Goal: Navigation & Orientation: Find specific page/section

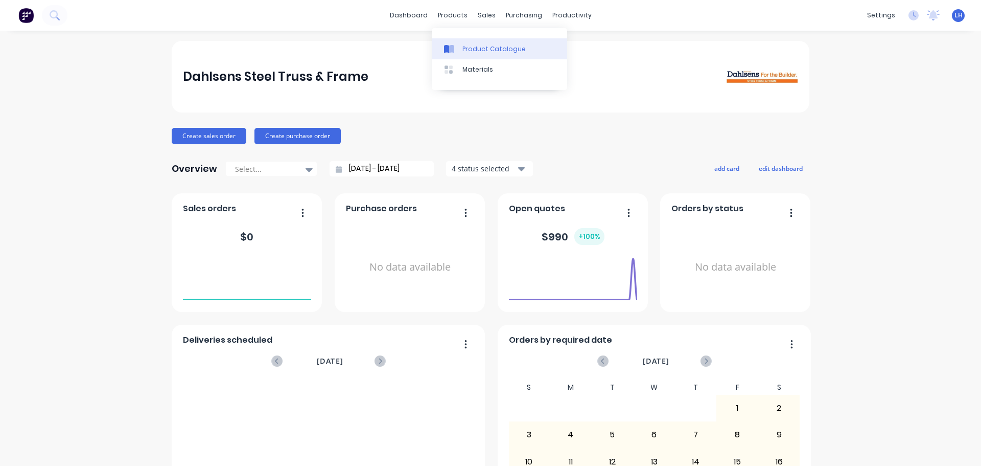
click at [485, 47] on div "Product Catalogue" at bounding box center [494, 48] width 63 height 9
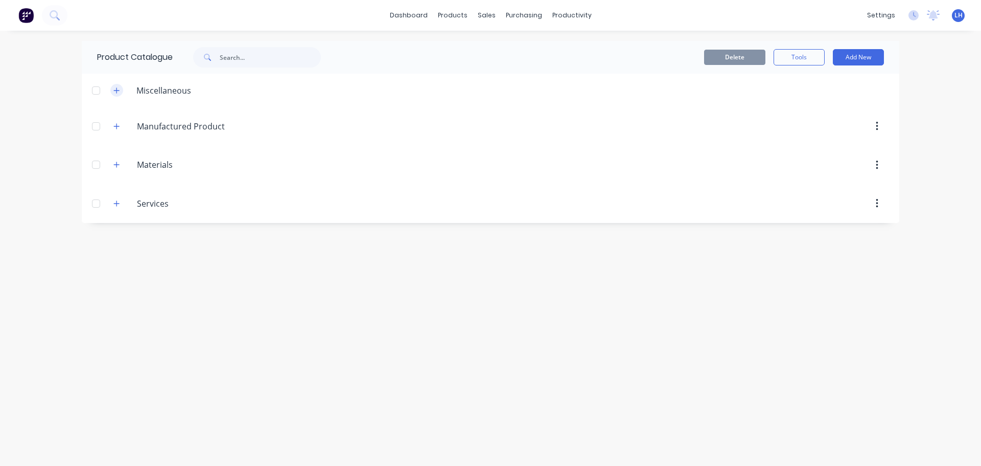
click at [117, 91] on icon "button" at bounding box center [117, 90] width 6 height 6
click at [117, 91] on icon "button" at bounding box center [116, 90] width 6 height 7
click at [116, 125] on icon "button" at bounding box center [116, 126] width 6 height 7
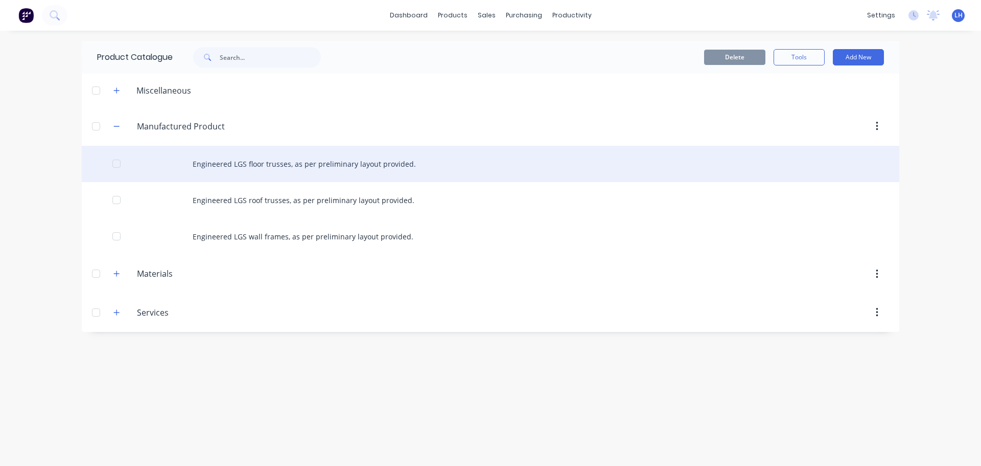
click at [287, 165] on div "Engineered LGS floor trusses, as per preliminary layout provided." at bounding box center [491, 164] width 818 height 36
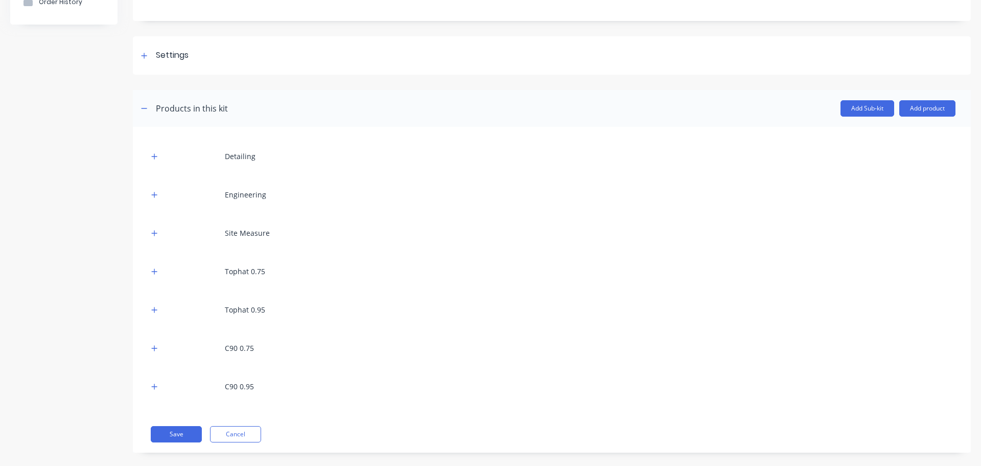
scroll to position [124, 0]
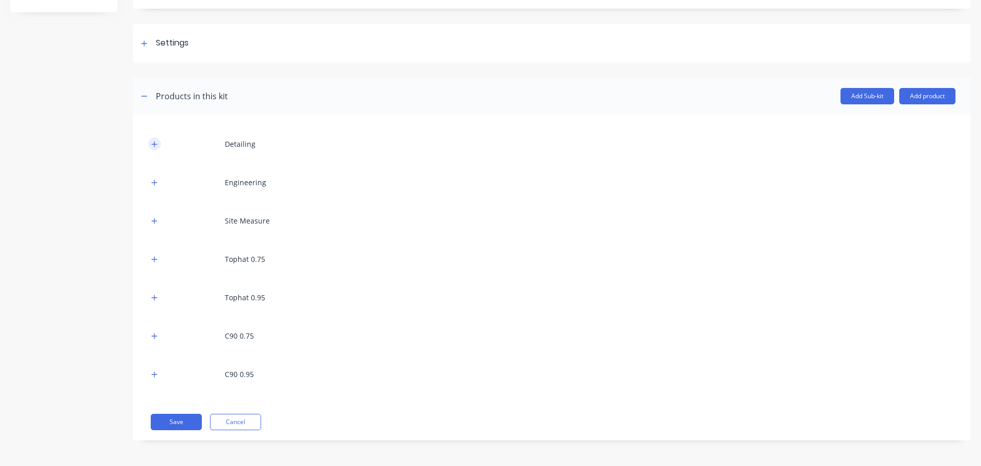
click at [153, 143] on icon "button" at bounding box center [154, 144] width 6 height 7
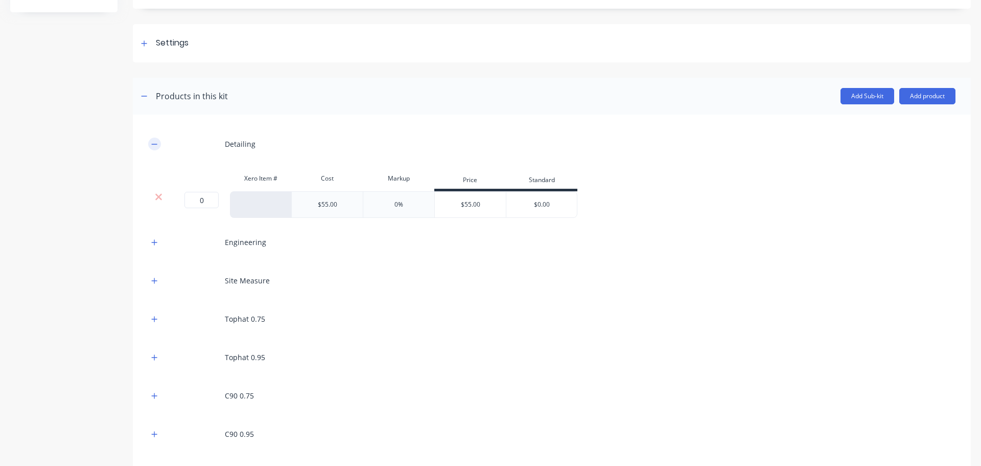
click at [153, 143] on icon "button" at bounding box center [154, 144] width 6 height 7
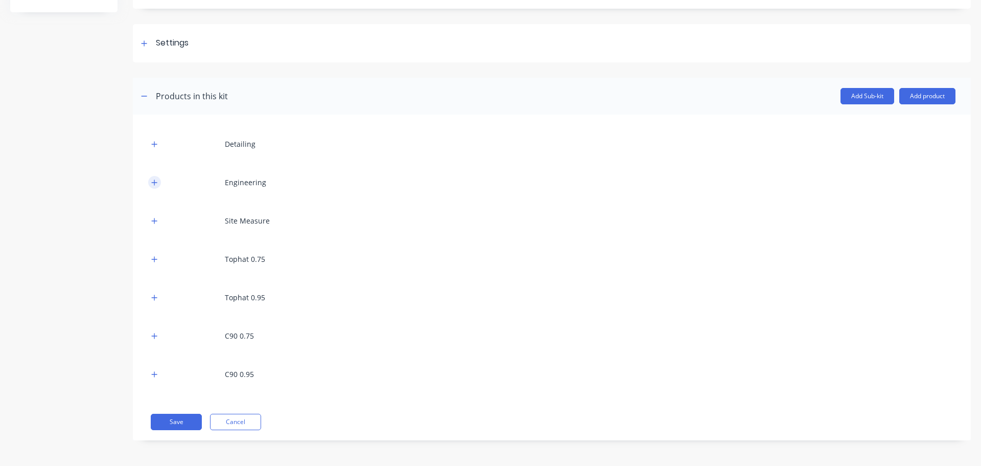
click at [154, 183] on icon "button" at bounding box center [155, 182] width 6 height 6
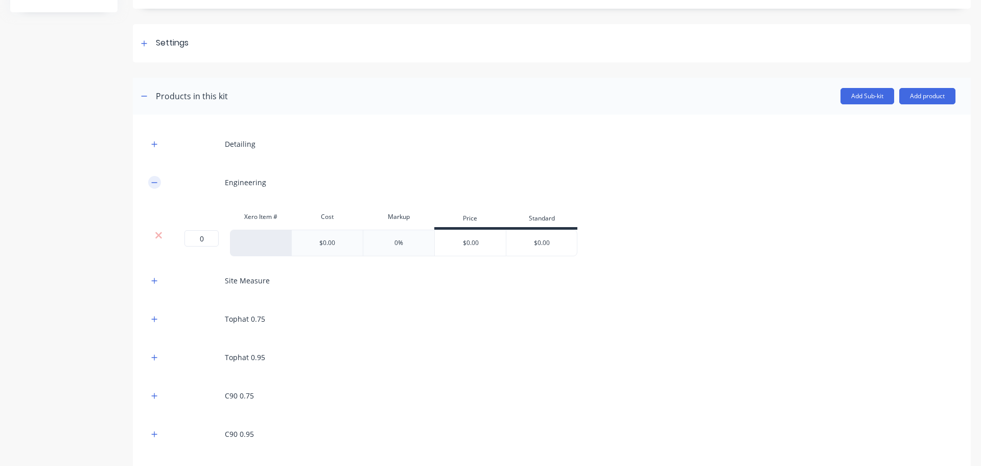
click at [154, 183] on icon "button" at bounding box center [154, 182] width 6 height 7
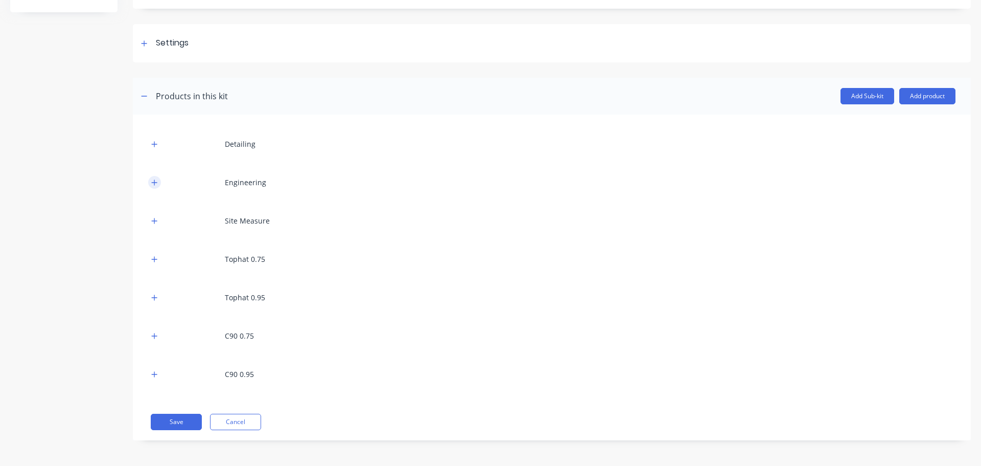
click at [155, 182] on icon "button" at bounding box center [155, 182] width 6 height 6
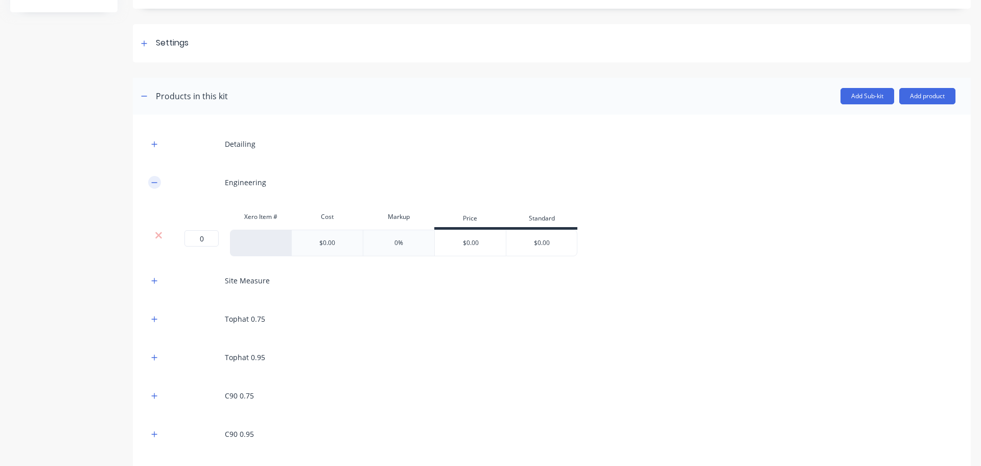
click at [155, 182] on icon "button" at bounding box center [155, 182] width 6 height 1
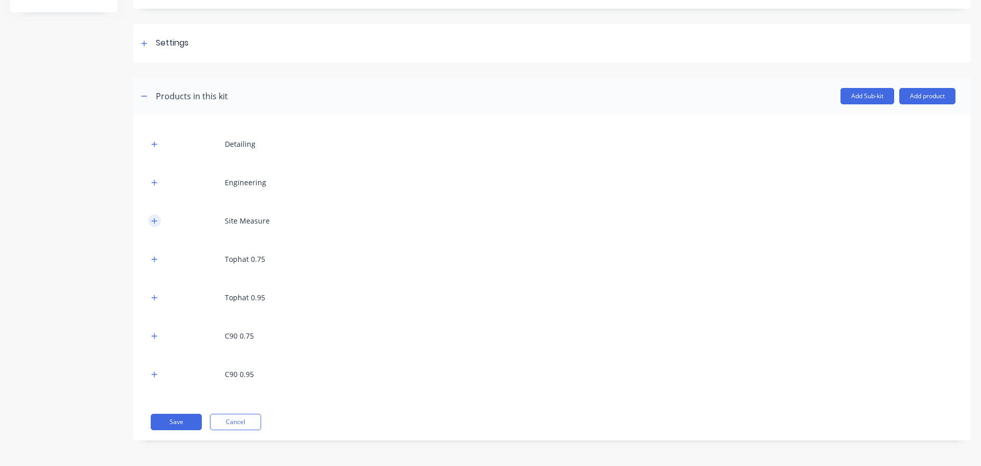
click at [152, 223] on icon "button" at bounding box center [154, 220] width 6 height 7
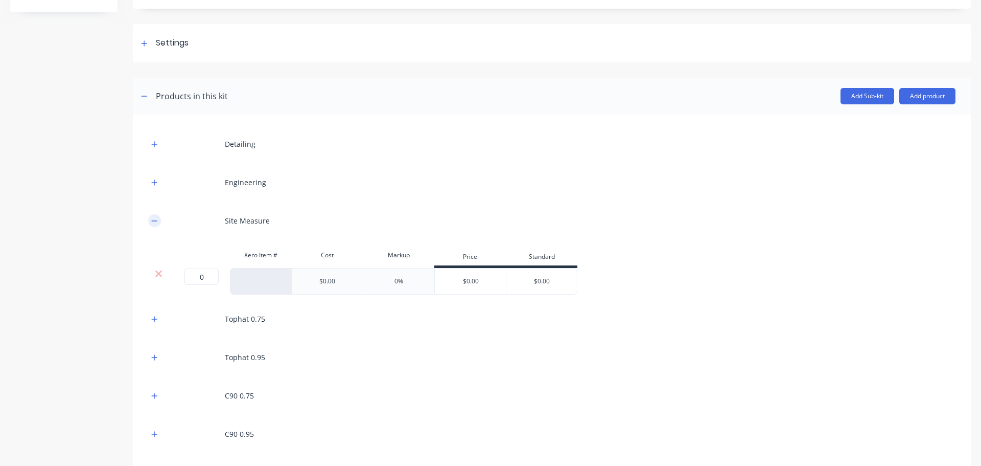
click at [152, 223] on icon "button" at bounding box center [154, 220] width 6 height 7
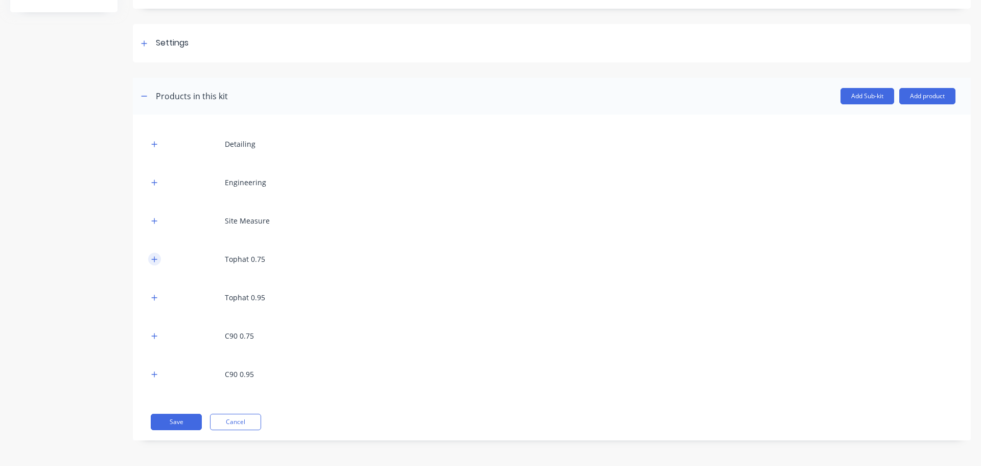
click at [155, 260] on icon "button" at bounding box center [154, 259] width 6 height 7
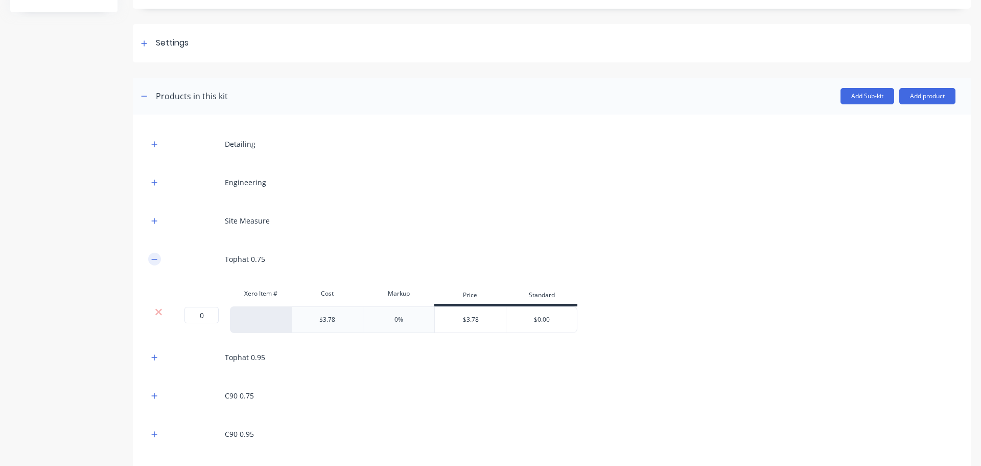
click at [155, 260] on icon "button" at bounding box center [154, 259] width 6 height 7
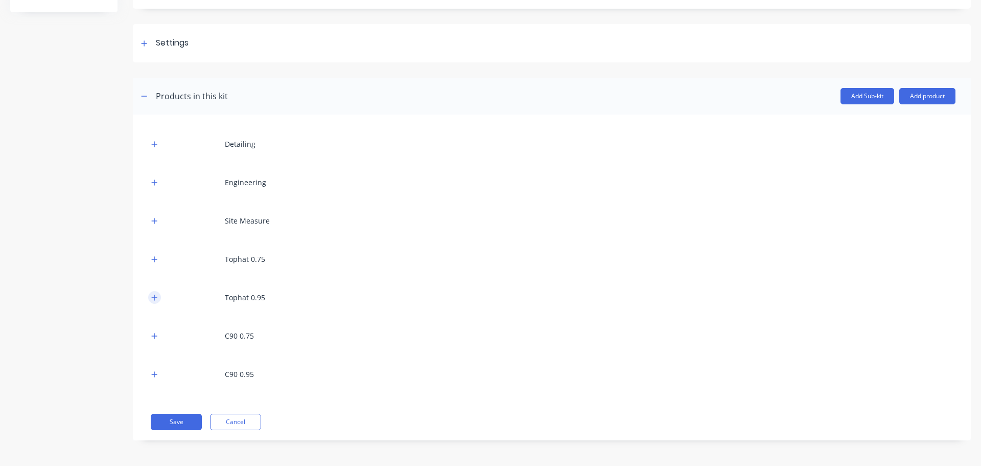
click at [155, 297] on icon "button" at bounding box center [155, 297] width 6 height 6
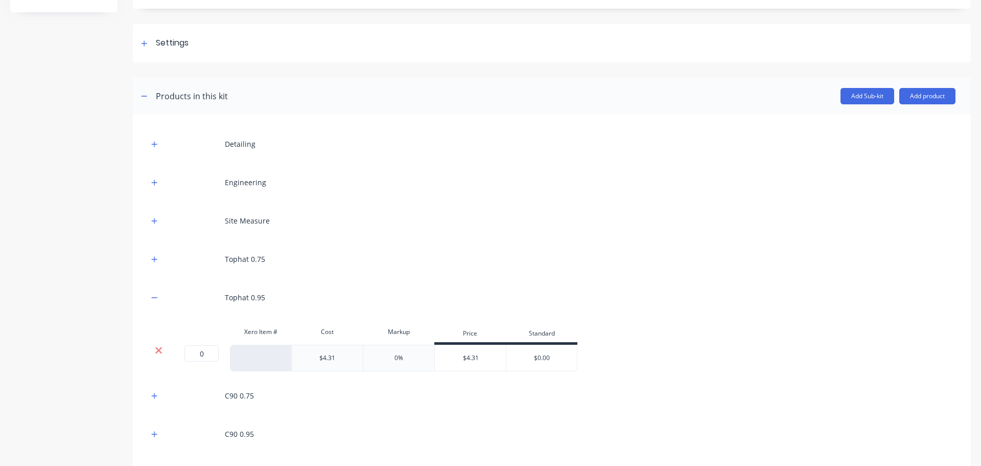
click at [155, 350] on icon at bounding box center [159, 350] width 8 height 10
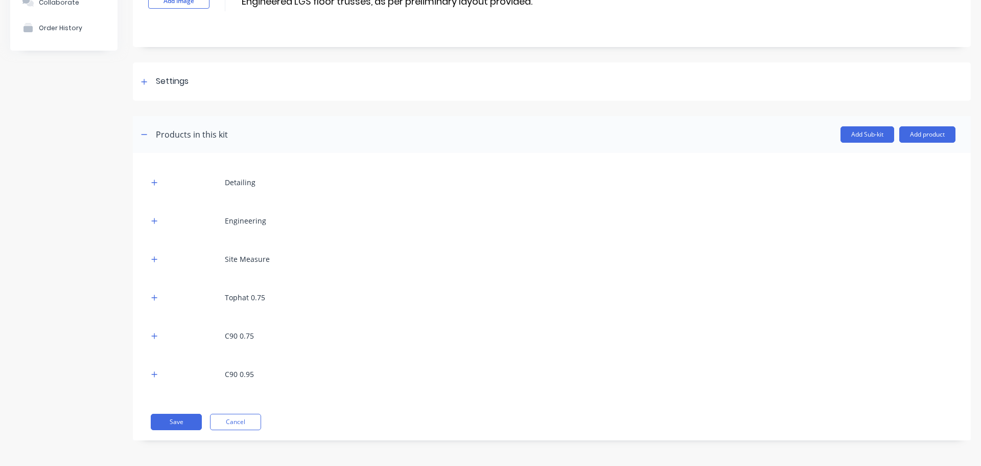
scroll to position [86, 0]
click at [156, 299] on icon "button" at bounding box center [154, 297] width 6 height 7
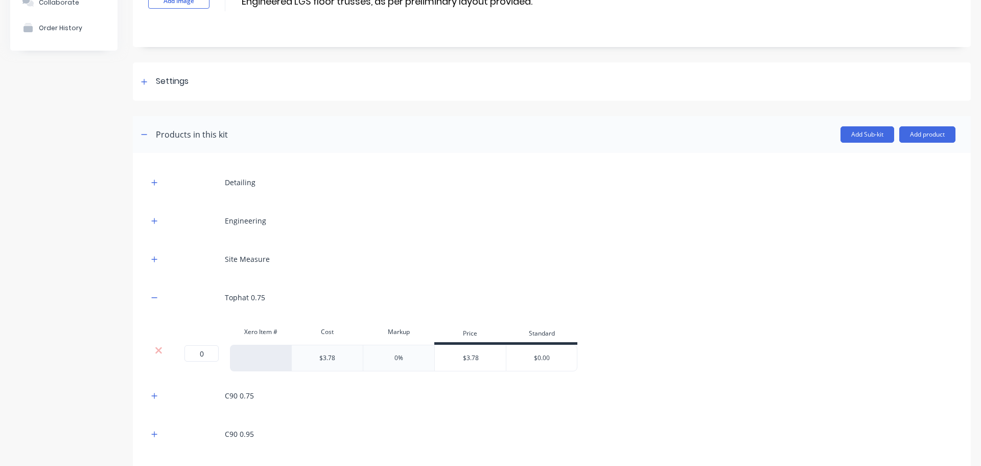
click at [157, 349] on icon at bounding box center [158, 350] width 7 height 7
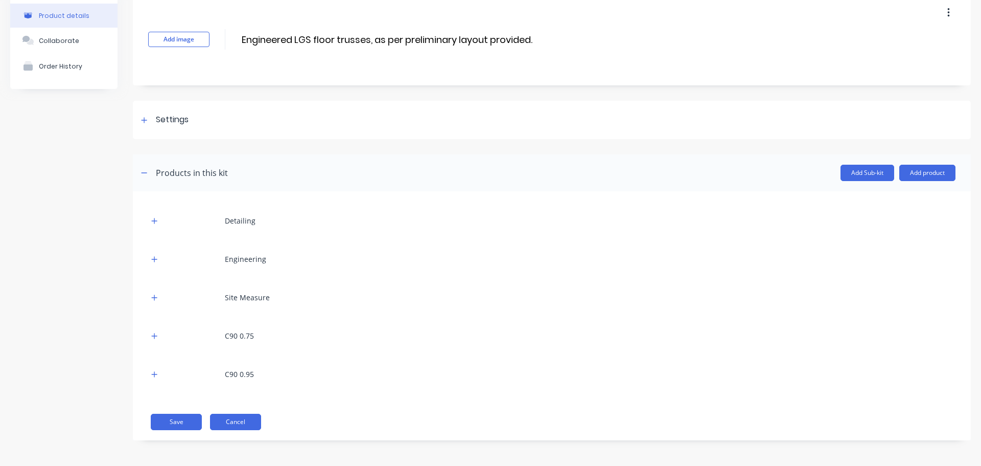
click at [256, 420] on button "Cancel" at bounding box center [235, 422] width 51 height 16
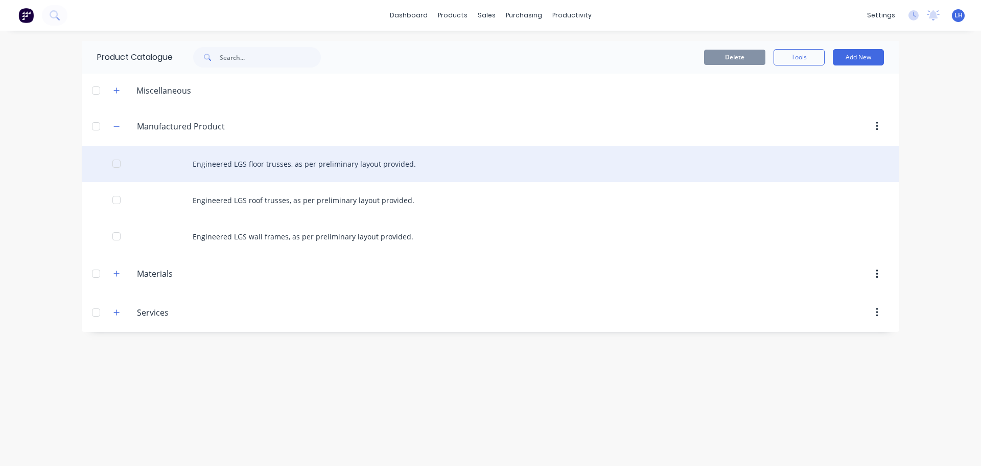
click at [264, 169] on div "Engineered LGS floor trusses, as per preliminary layout provided." at bounding box center [491, 164] width 818 height 36
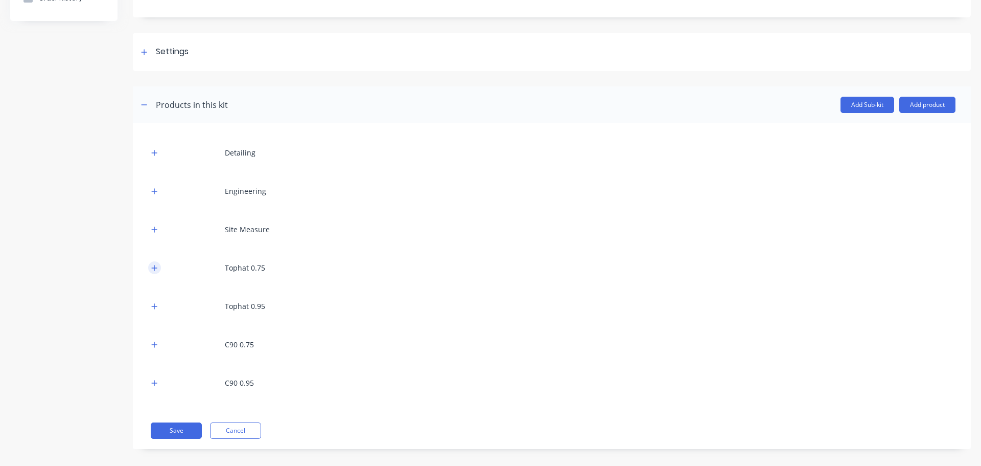
scroll to position [124, 0]
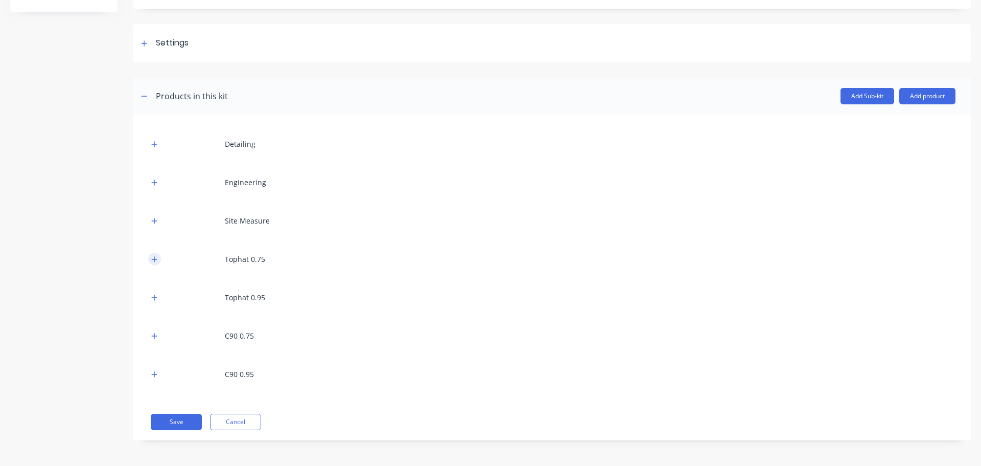
click at [156, 258] on icon "button" at bounding box center [154, 259] width 6 height 7
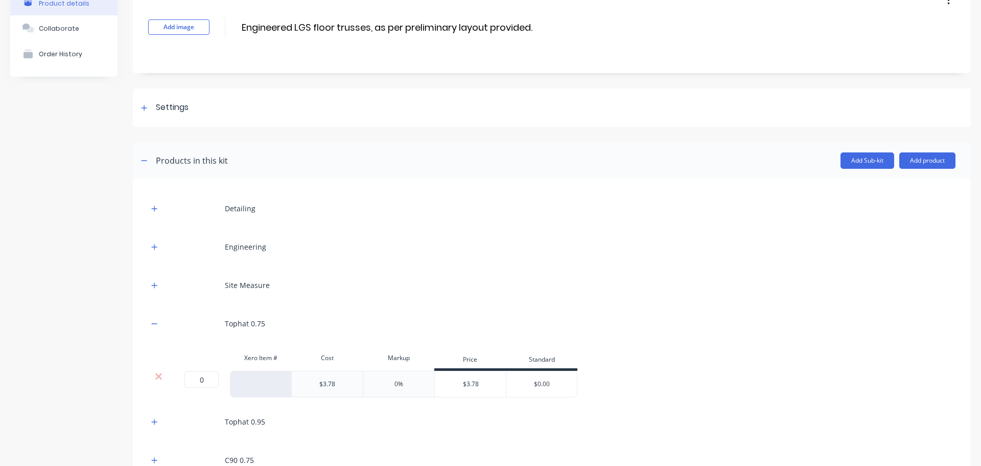
scroll to position [153, 0]
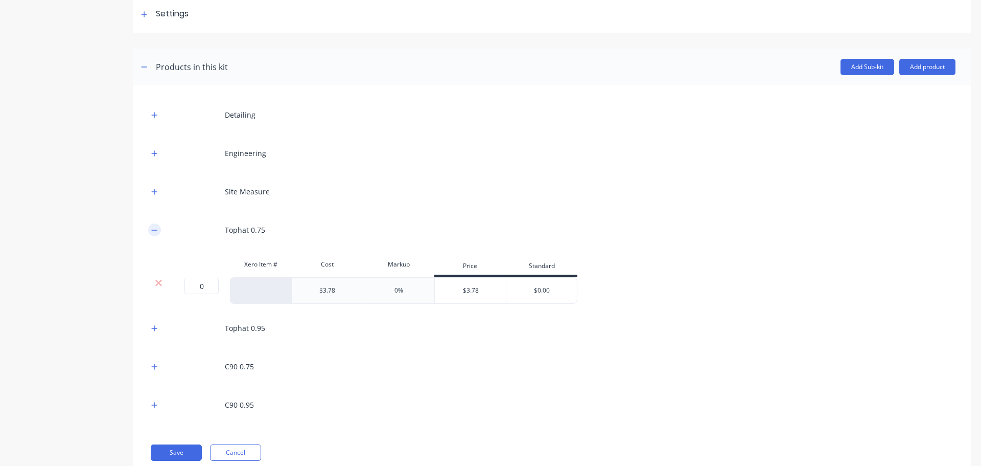
click at [154, 230] on icon "button" at bounding box center [155, 230] width 6 height 1
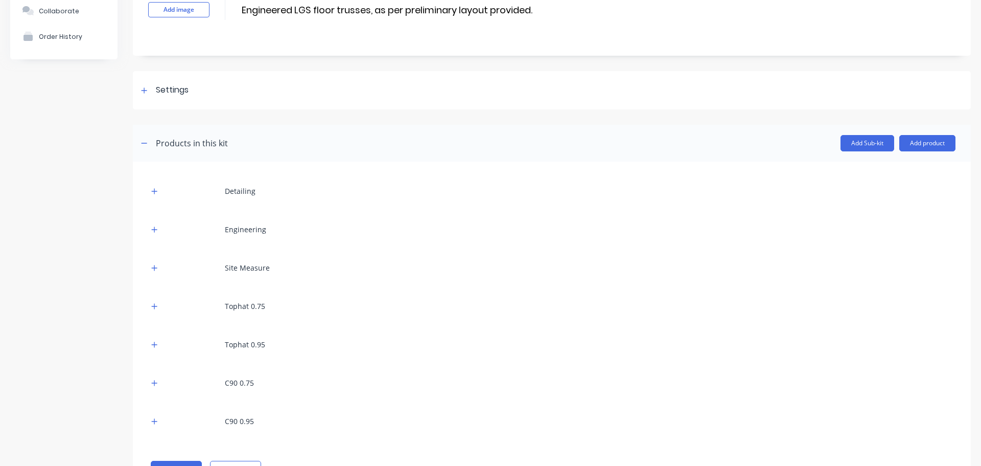
scroll to position [0, 0]
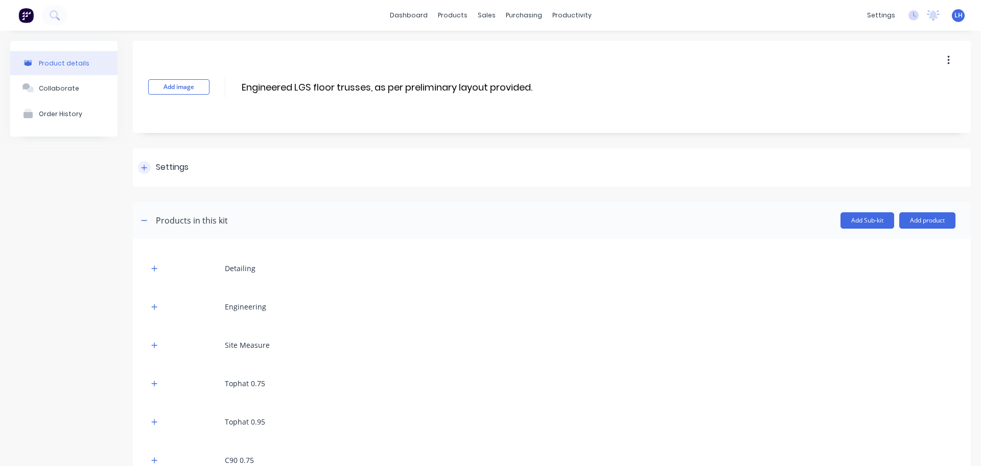
click at [147, 165] on icon at bounding box center [144, 167] width 6 height 7
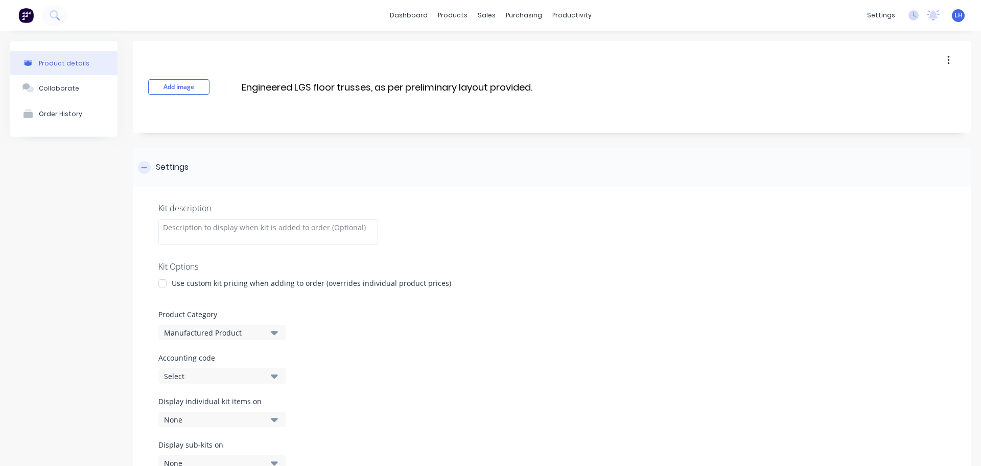
click at [147, 165] on icon at bounding box center [144, 167] width 6 height 7
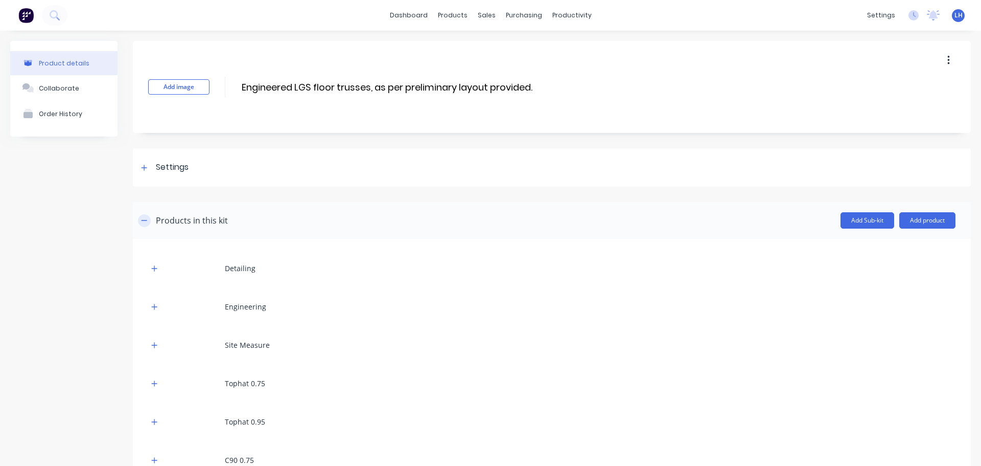
click at [145, 219] on icon "button" at bounding box center [144, 220] width 6 height 7
click at [143, 219] on icon "button" at bounding box center [144, 220] width 6 height 7
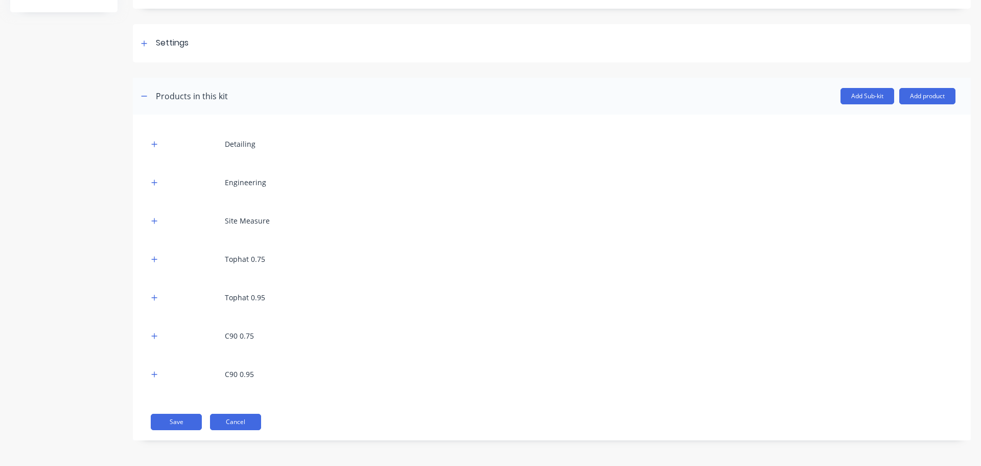
click at [240, 420] on button "Cancel" at bounding box center [235, 422] width 51 height 16
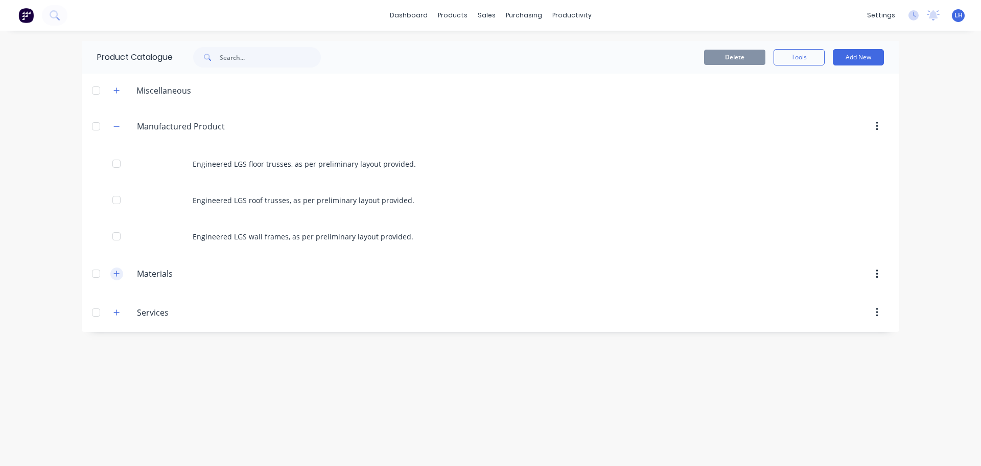
click at [120, 274] on icon "button" at bounding box center [116, 273] width 6 height 7
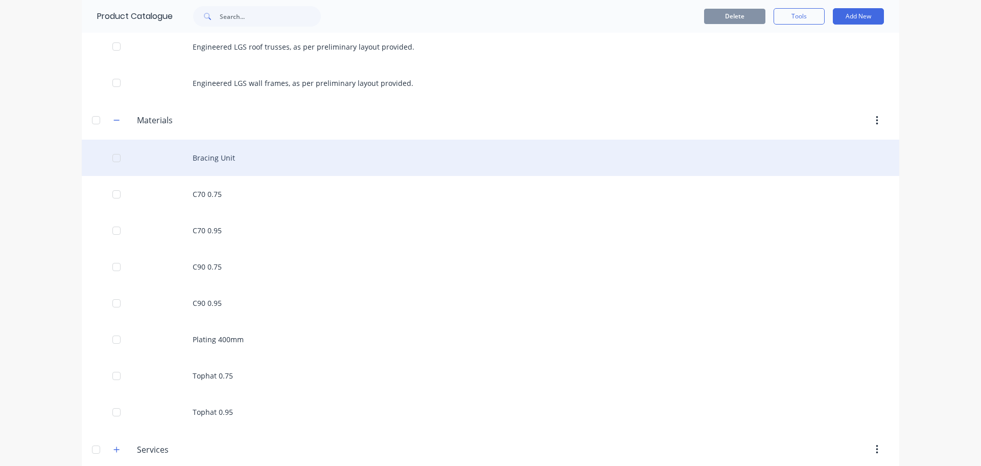
scroll to position [167, 0]
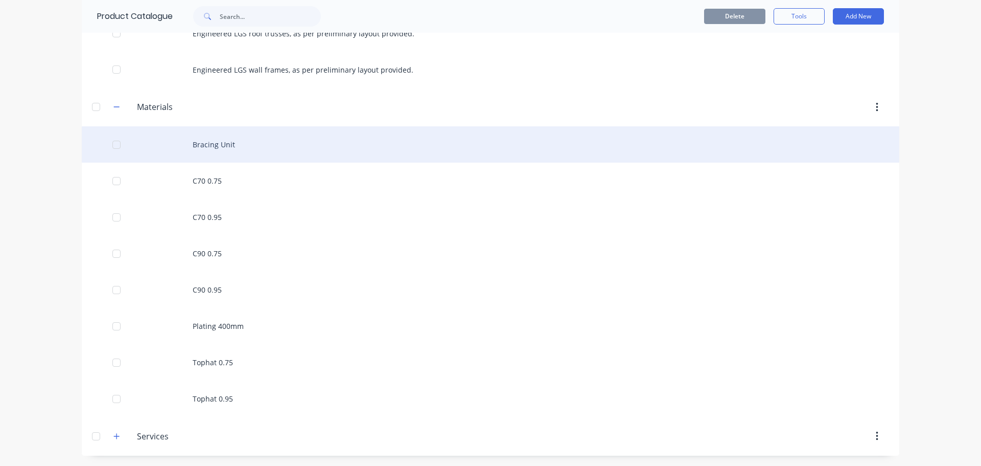
click at [233, 144] on div "Bracing Unit" at bounding box center [491, 144] width 818 height 36
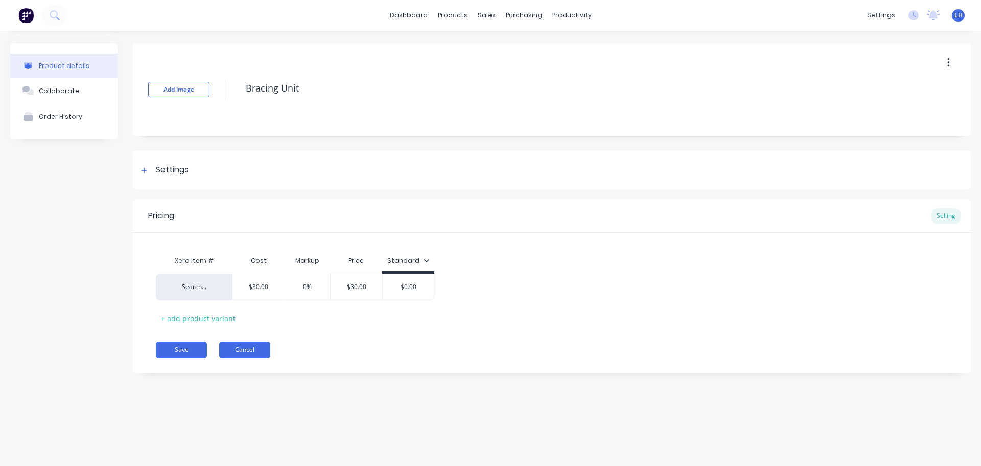
click at [253, 348] on button "Cancel" at bounding box center [244, 349] width 51 height 16
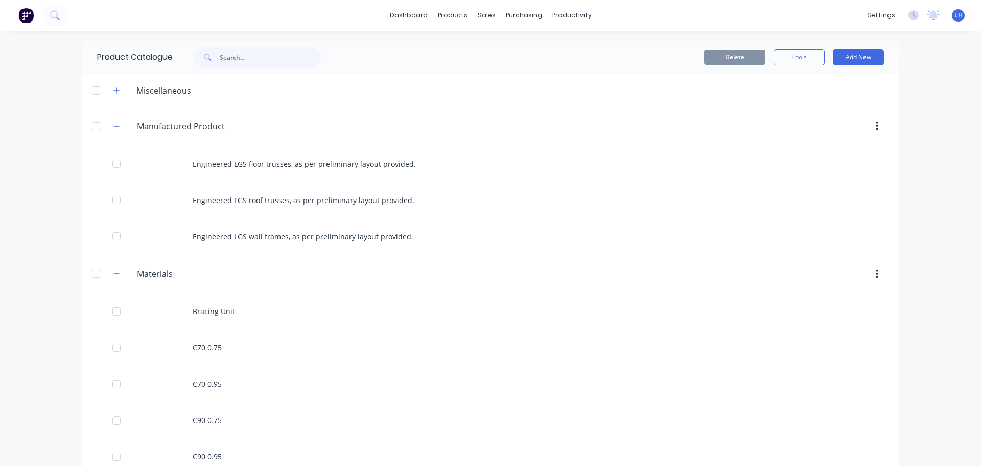
scroll to position [167, 0]
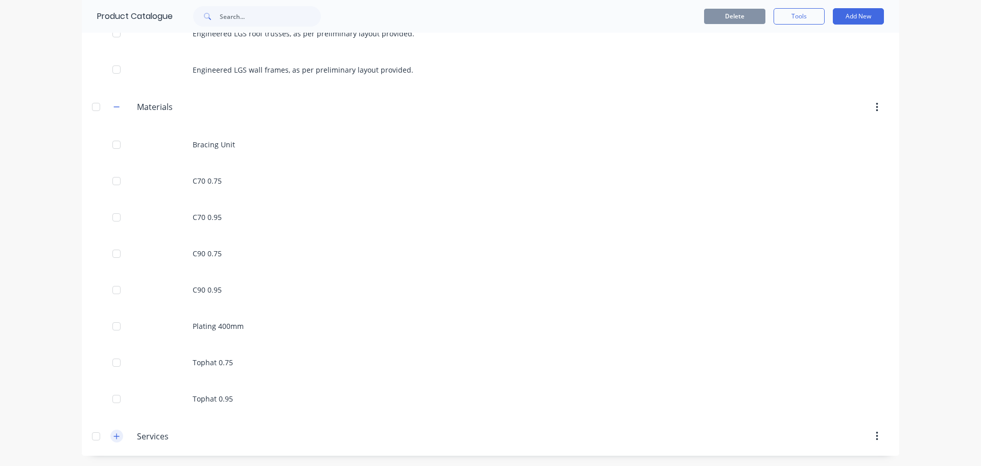
click at [113, 437] on icon "button" at bounding box center [116, 435] width 6 height 7
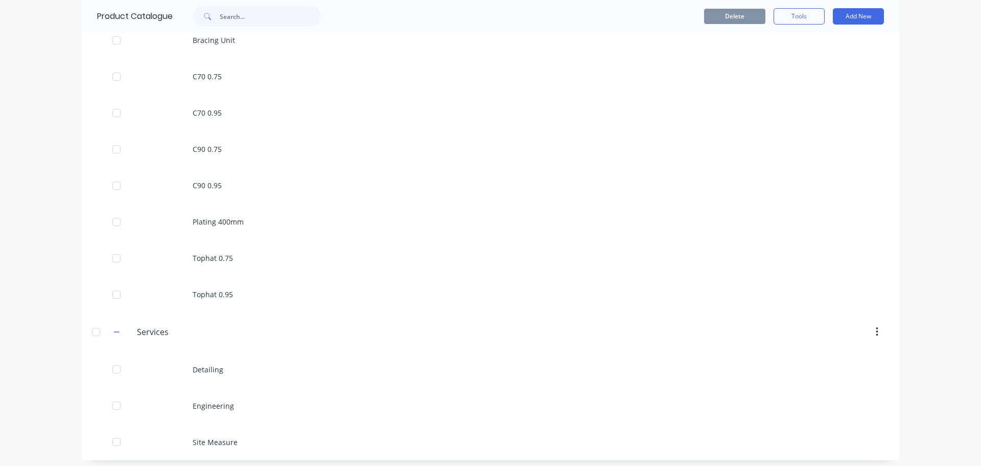
scroll to position [276, 0]
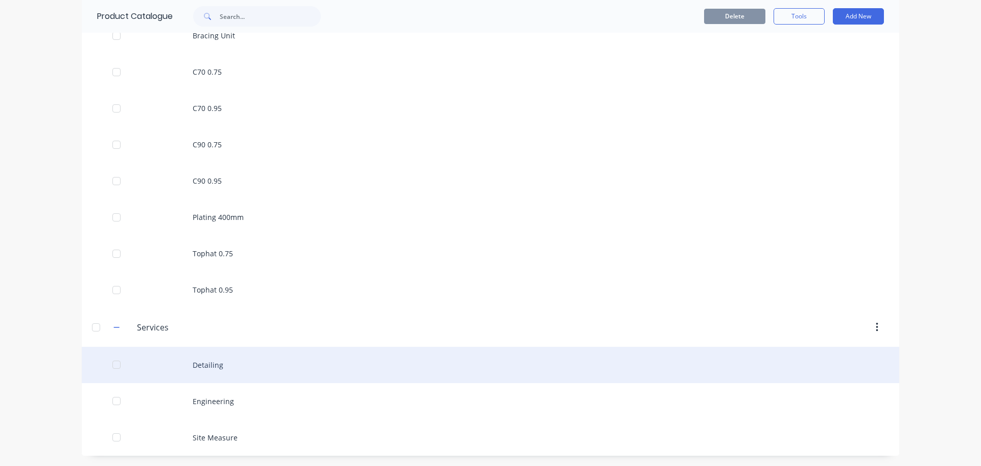
click at [225, 364] on div "Detailing" at bounding box center [491, 365] width 818 height 36
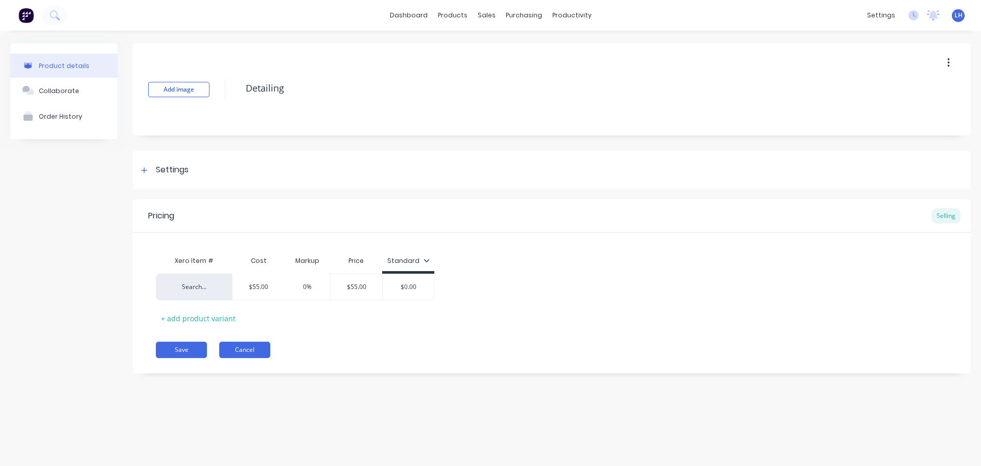
click at [242, 348] on button "Cancel" at bounding box center [244, 349] width 51 height 16
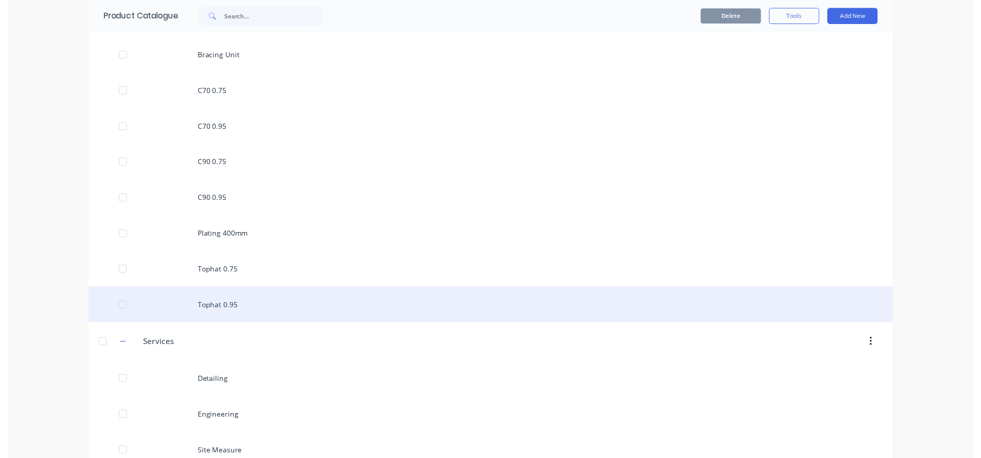
scroll to position [276, 0]
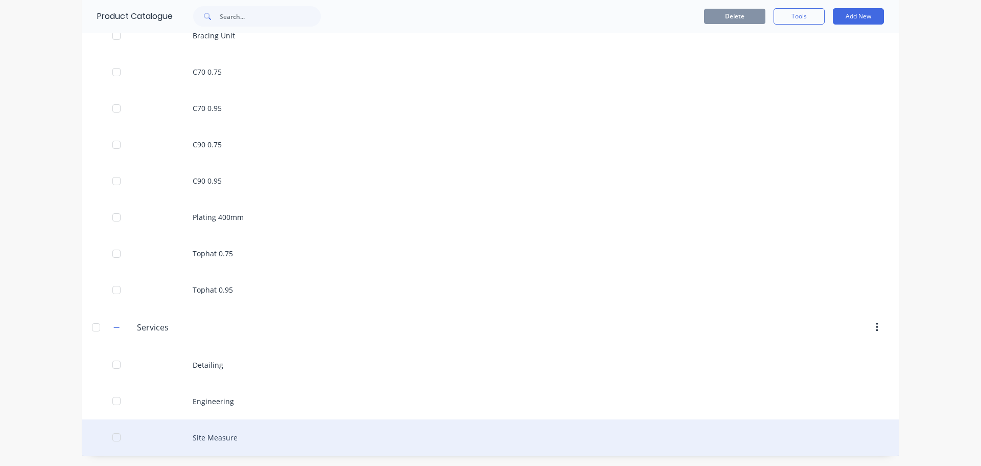
click at [223, 437] on div "Site Measure" at bounding box center [491, 437] width 818 height 36
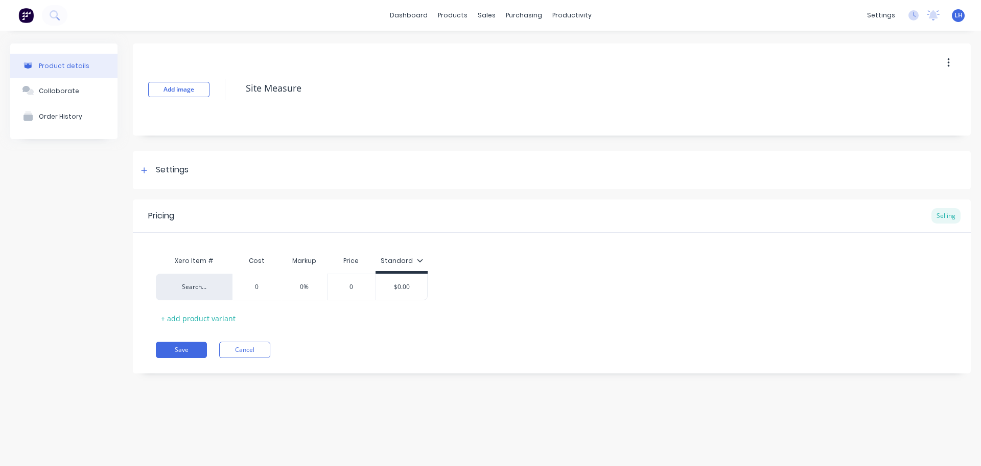
type textarea "x"
click at [255, 347] on button "Cancel" at bounding box center [244, 349] width 51 height 16
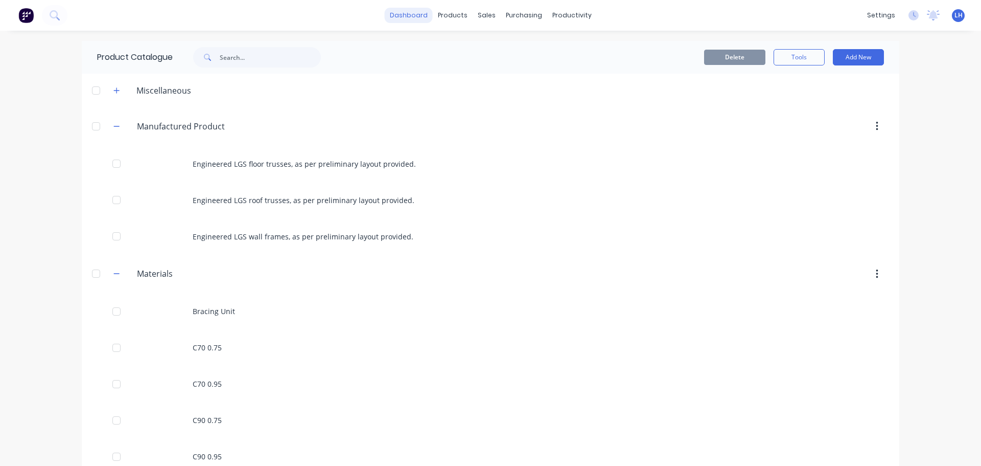
click at [416, 11] on link "dashboard" at bounding box center [409, 15] width 48 height 15
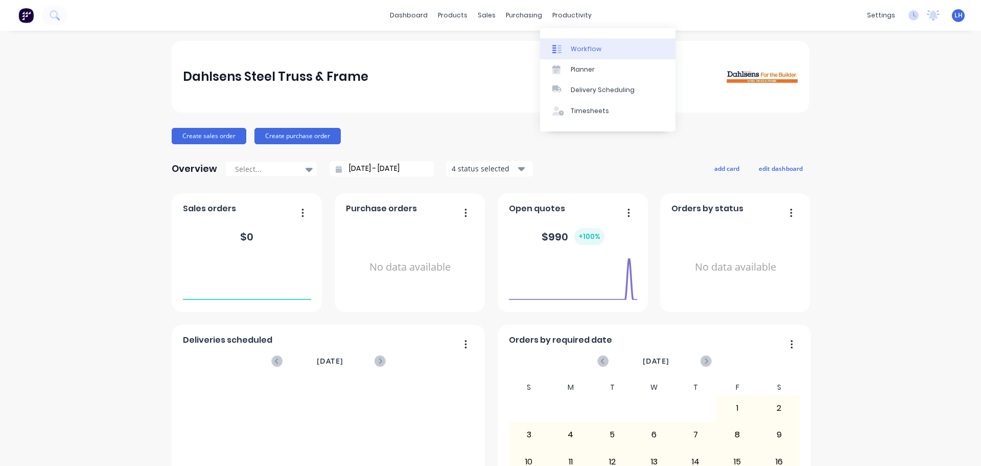
click at [581, 47] on div "Workflow" at bounding box center [586, 48] width 31 height 9
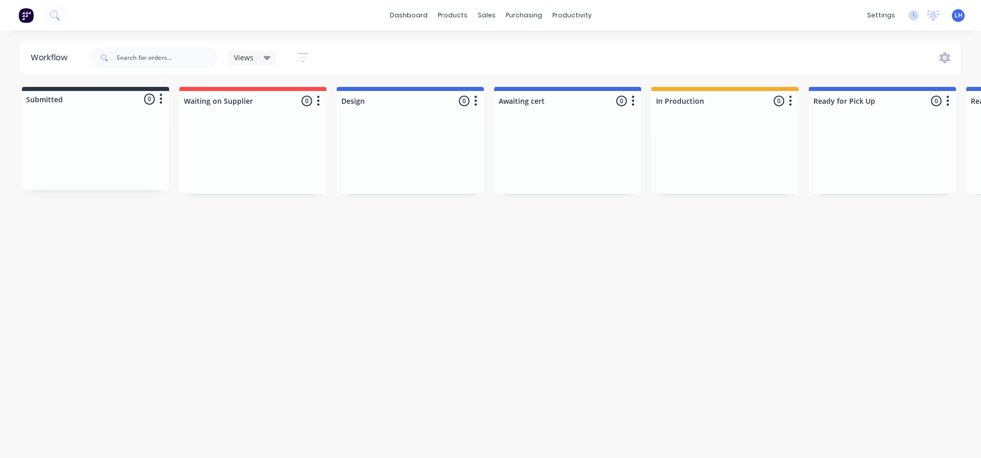
click at [267, 59] on icon at bounding box center [267, 58] width 7 height 4
click at [538, 66] on div "Suppliers" at bounding box center [545, 69] width 31 height 9
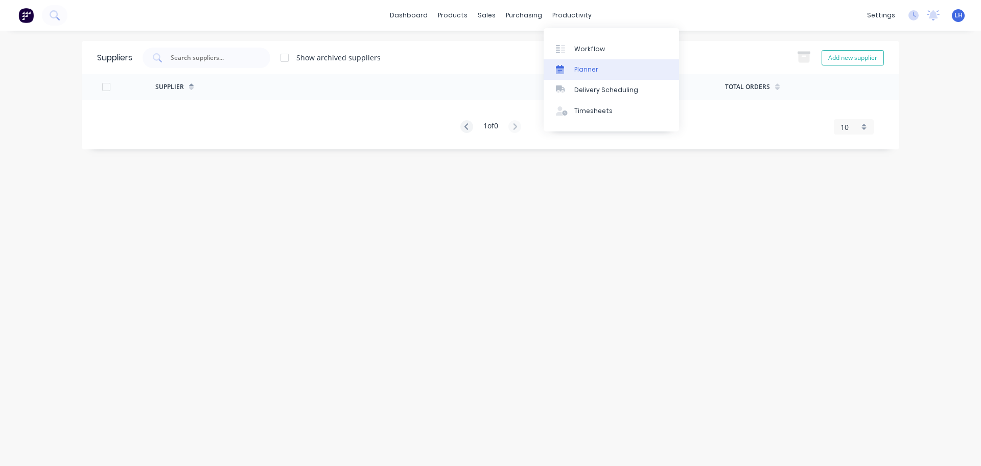
click at [589, 68] on div "Planner" at bounding box center [587, 69] width 24 height 9
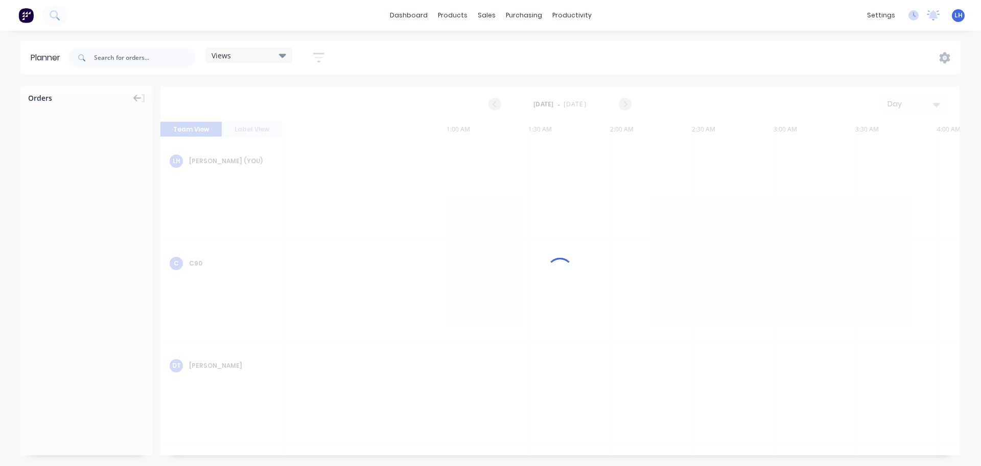
scroll to position [0, 818]
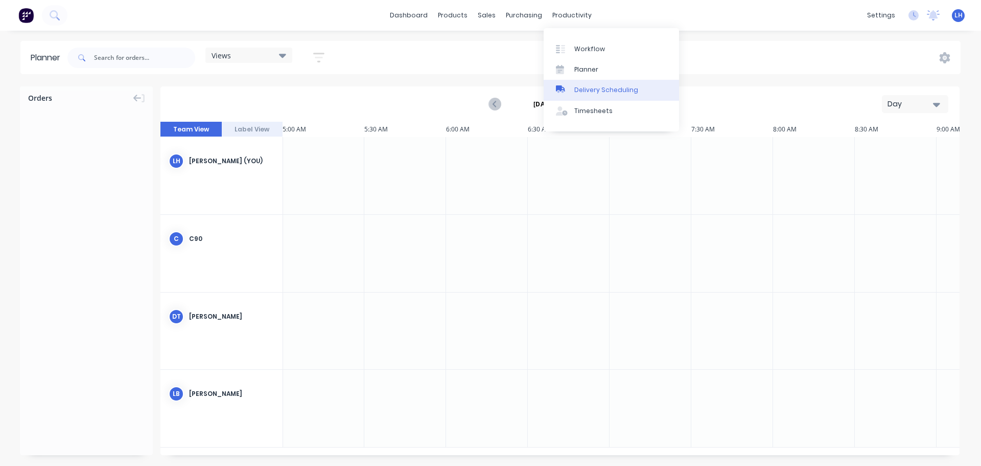
click at [587, 86] on div "Delivery Scheduling" at bounding box center [607, 89] width 64 height 9
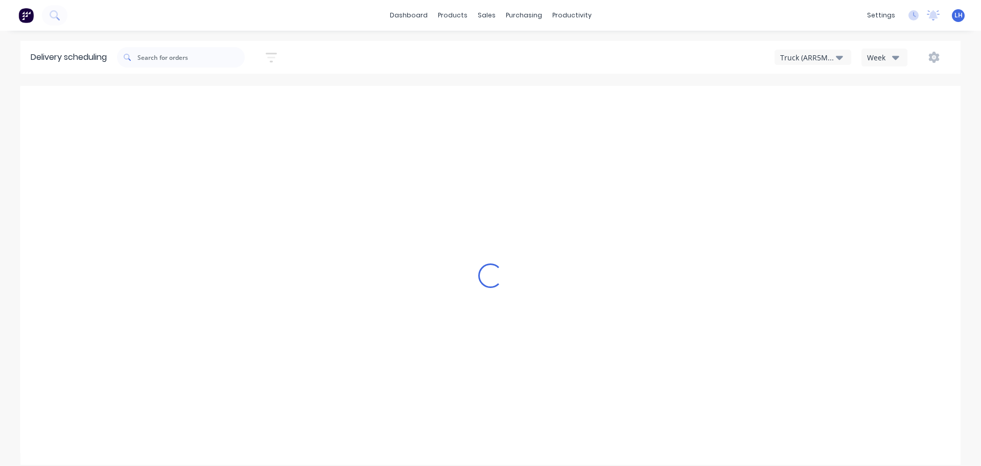
type input "[DATE] - [DATE]"
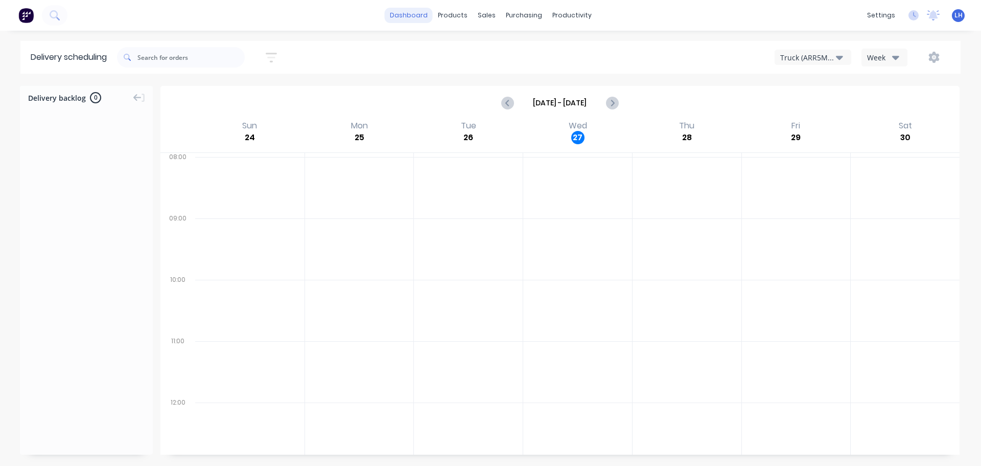
click at [417, 13] on link "dashboard" at bounding box center [409, 15] width 48 height 15
